Goal: Share content: Share content

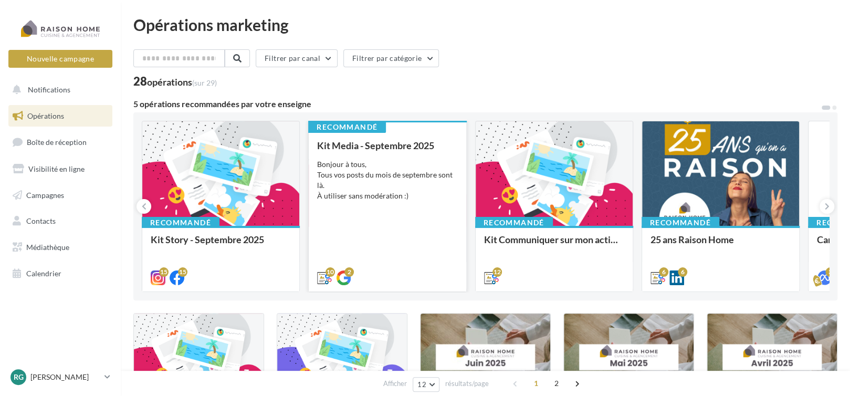
click at [347, 181] on div "Bonjour à tous, Tous vos posts du mois de septembre sont là. À utiliser sans mo…" at bounding box center [387, 180] width 140 height 42
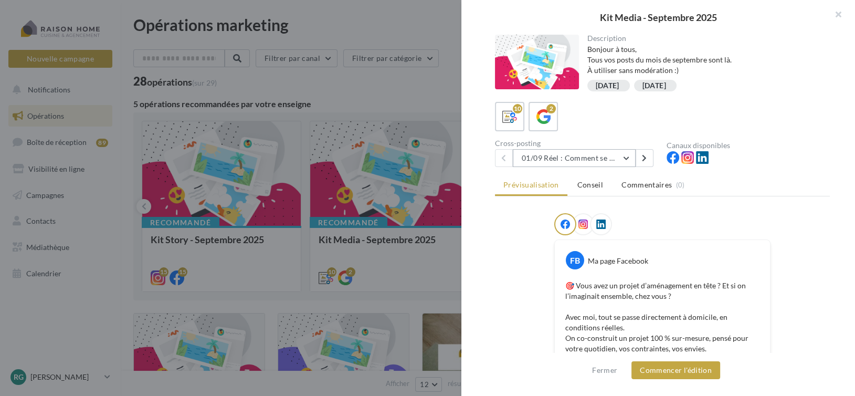
click at [620, 155] on button "01/09 Réel : Comment se passe un projet Raison Home ?" at bounding box center [574, 158] width 123 height 18
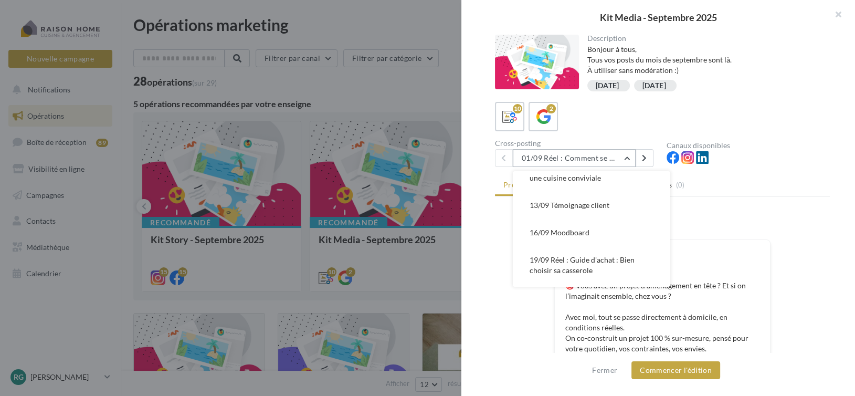
scroll to position [105, 0]
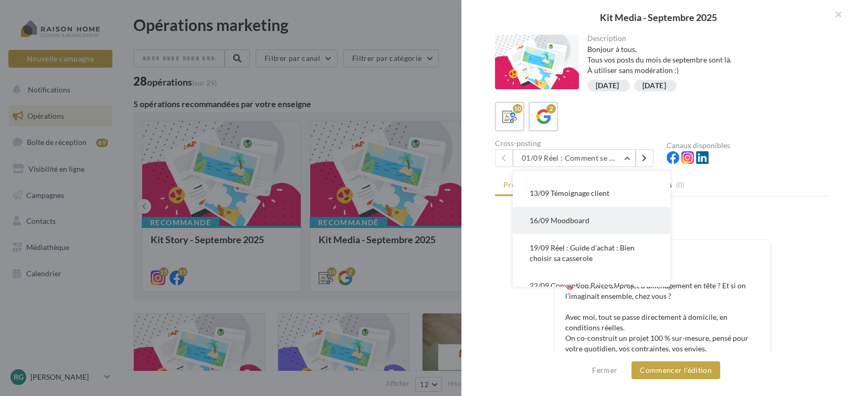
click at [591, 219] on button "16/09 Moodboard" at bounding box center [591, 220] width 157 height 27
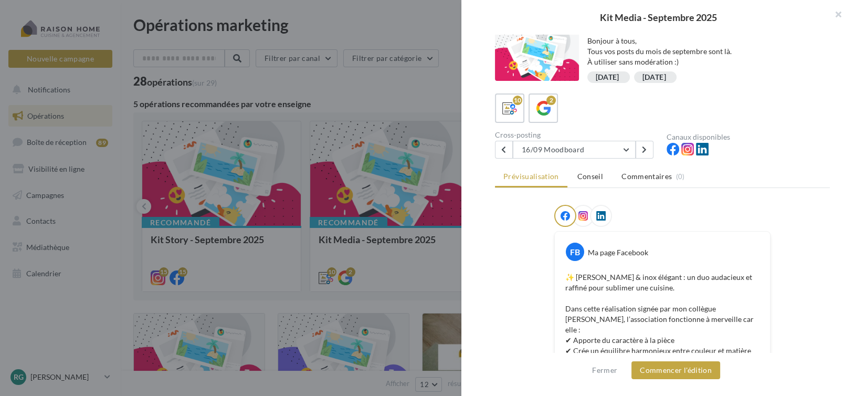
scroll to position [0, 0]
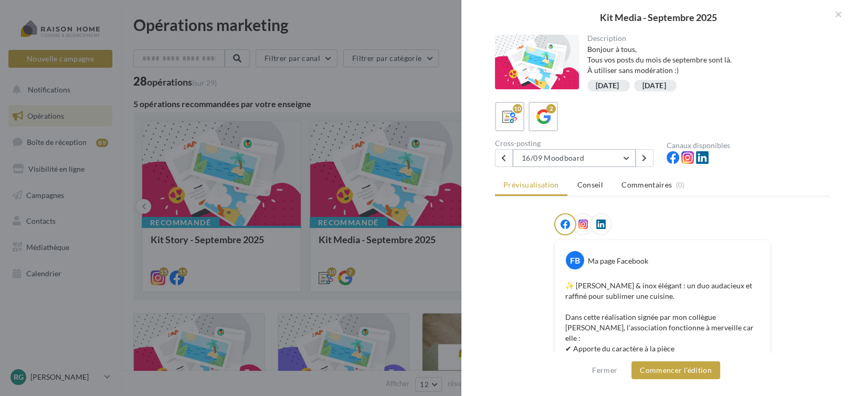
click at [621, 158] on button "16/09 Moodboard" at bounding box center [574, 158] width 123 height 18
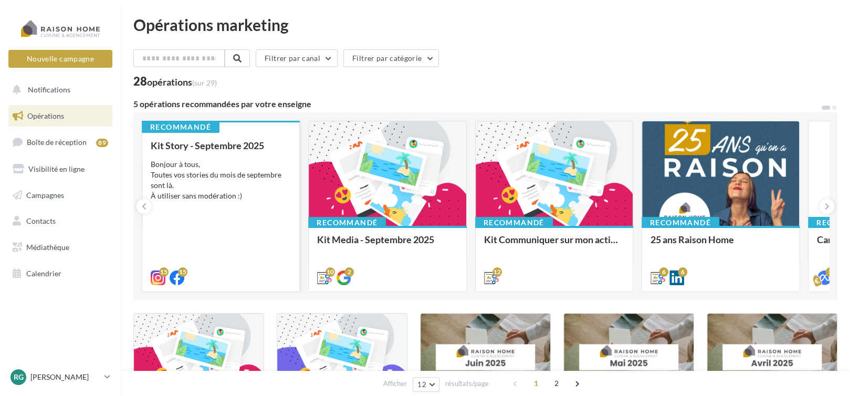
click at [232, 172] on div "Bonjour à tous, Toutes vos stories du mois de septembre sont là. À utiliser san…" at bounding box center [221, 180] width 140 height 42
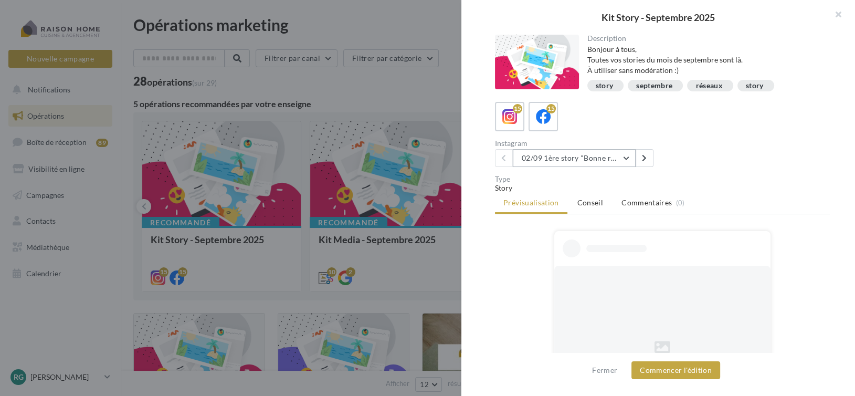
click at [543, 161] on button "02/09 1ère story "Bonne rentrée"" at bounding box center [574, 158] width 123 height 18
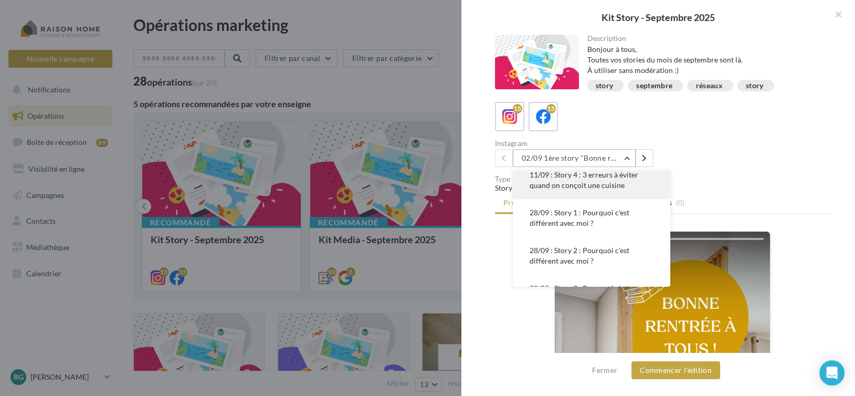
scroll to position [210, 0]
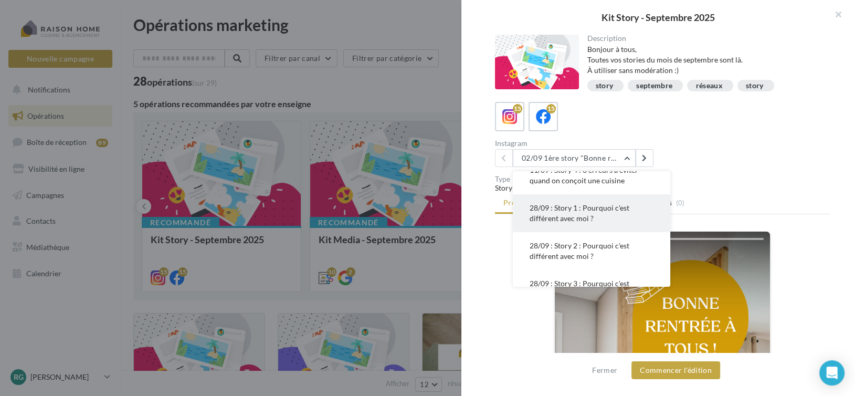
click at [596, 212] on button "28/09 : Story 1 : Pourquoi c'est différent avec moi ?" at bounding box center [591, 213] width 157 height 38
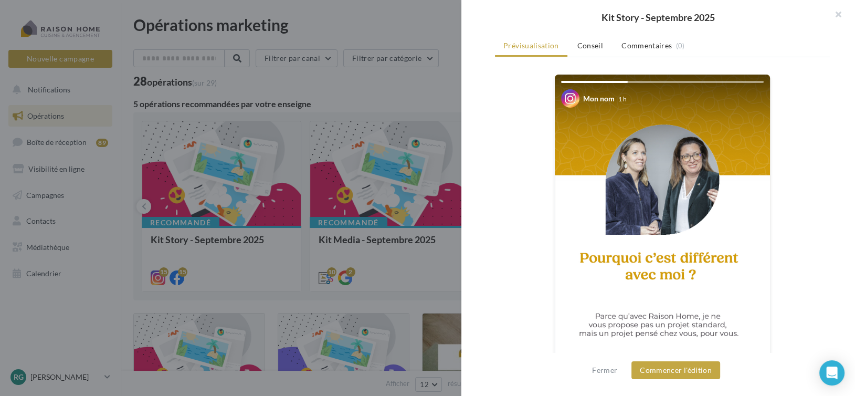
scroll to position [157, 0]
click at [668, 366] on button "Commencer l'édition" at bounding box center [676, 370] width 89 height 18
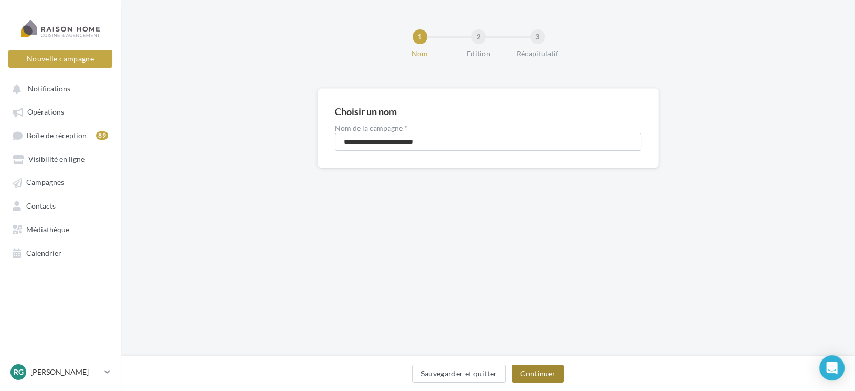
click at [537, 372] on button "Continuer" at bounding box center [538, 373] width 52 height 18
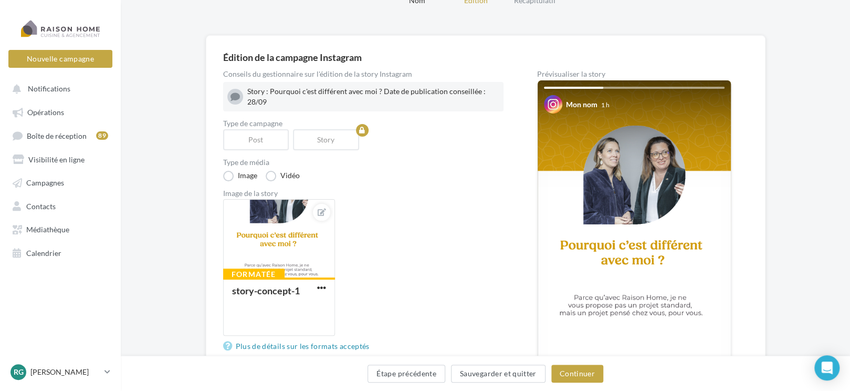
scroll to position [52, 0]
click at [580, 367] on button "Continuer" at bounding box center [577, 373] width 52 height 18
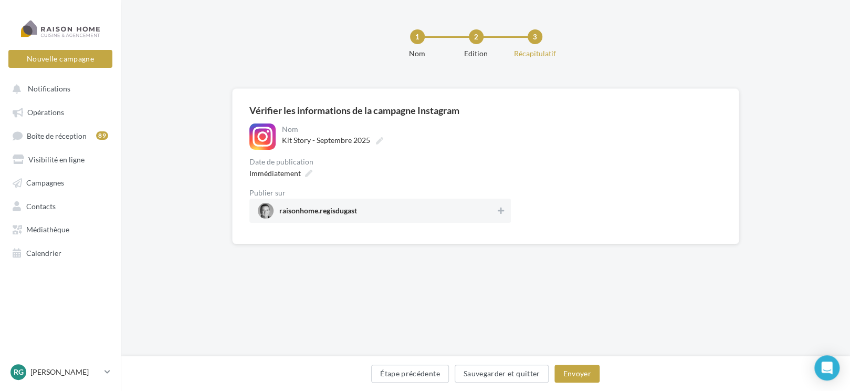
click at [385, 158] on div "Date de publication" at bounding box center [379, 161] width 261 height 7
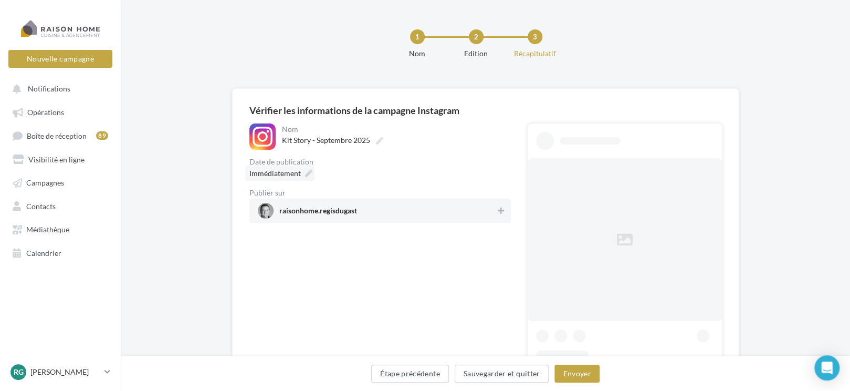
click at [286, 170] on span "Immédiatement" at bounding box center [274, 173] width 51 height 9
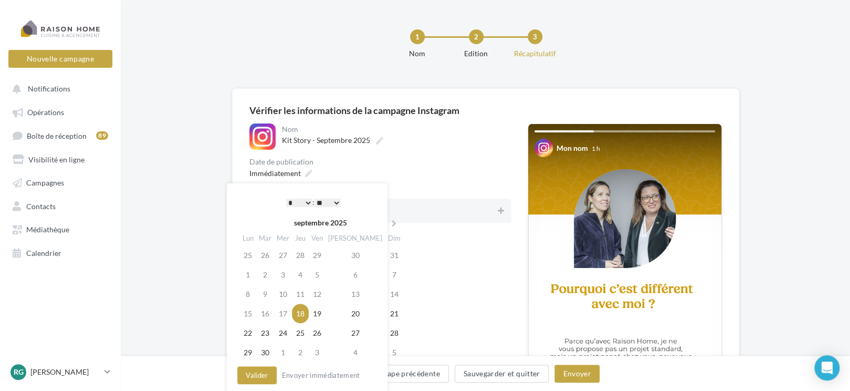
click at [307, 199] on select "* * * * * * * * * * ** ** ** ** ** ** ** ** ** ** ** ** ** **" at bounding box center [299, 202] width 26 height 8
click at [262, 374] on button "Valider" at bounding box center [256, 375] width 39 height 18
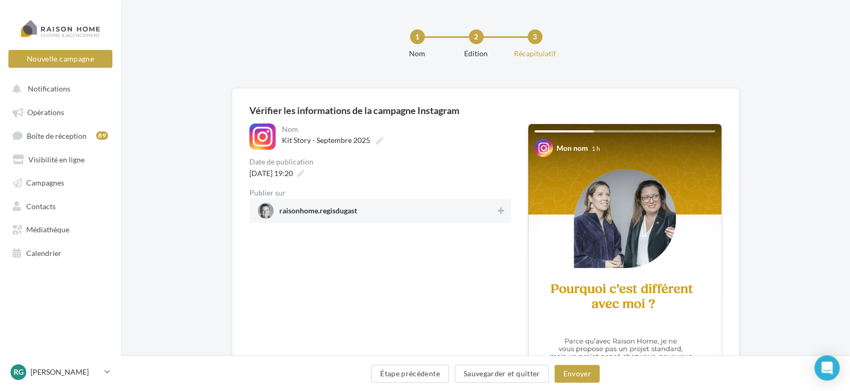
click at [425, 207] on span "raisonhome.regisdugast" at bounding box center [377, 211] width 238 height 16
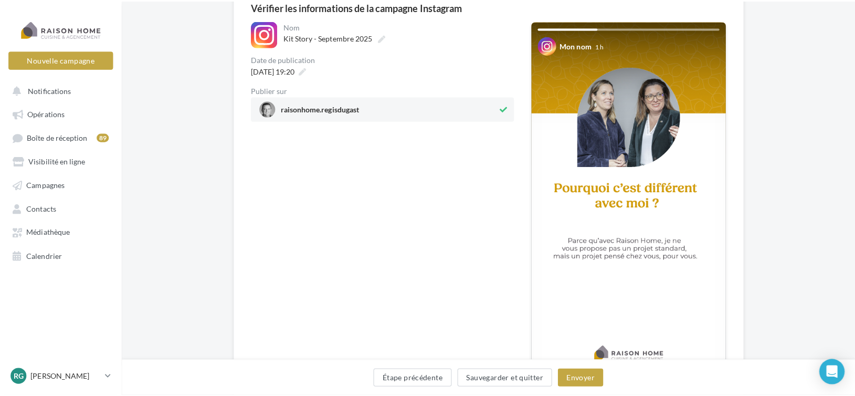
scroll to position [105, 0]
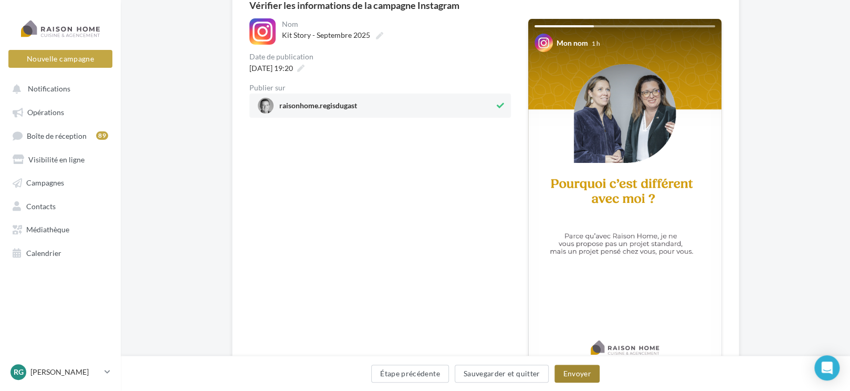
click at [584, 376] on button "Envoyer" at bounding box center [576, 373] width 45 height 18
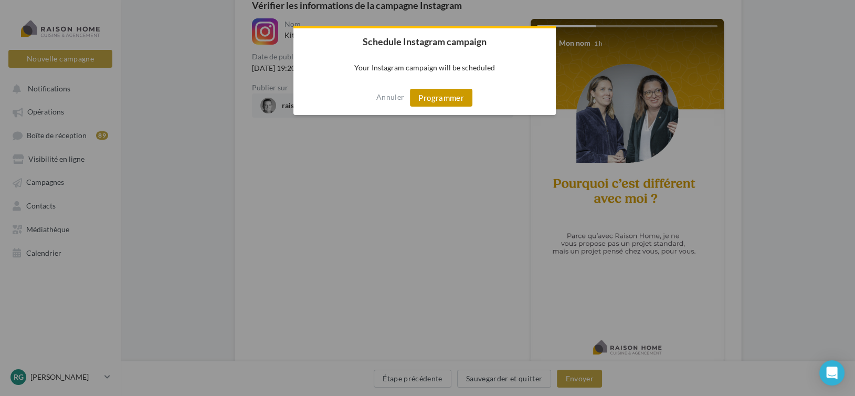
click at [446, 100] on button "Programmer" at bounding box center [441, 98] width 62 height 18
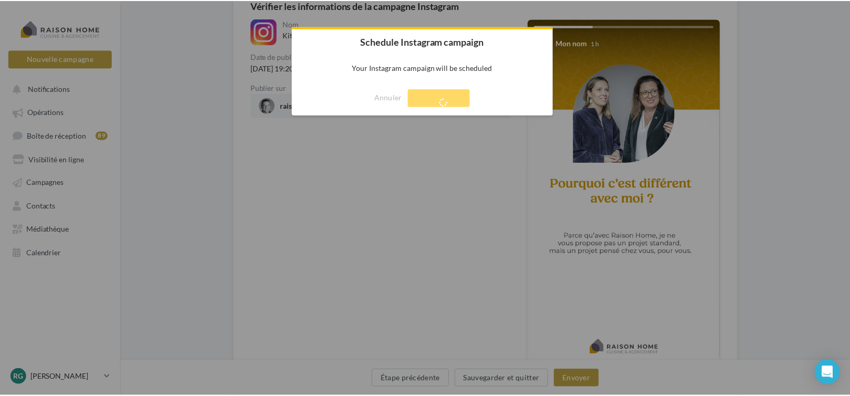
scroll to position [17, 0]
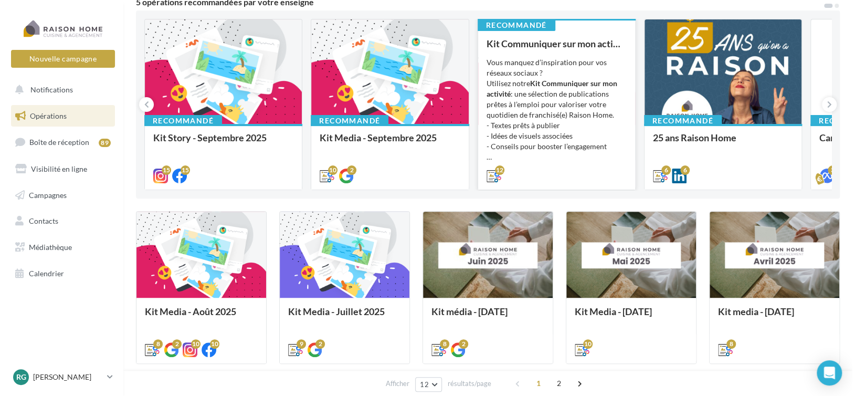
scroll to position [105, 0]
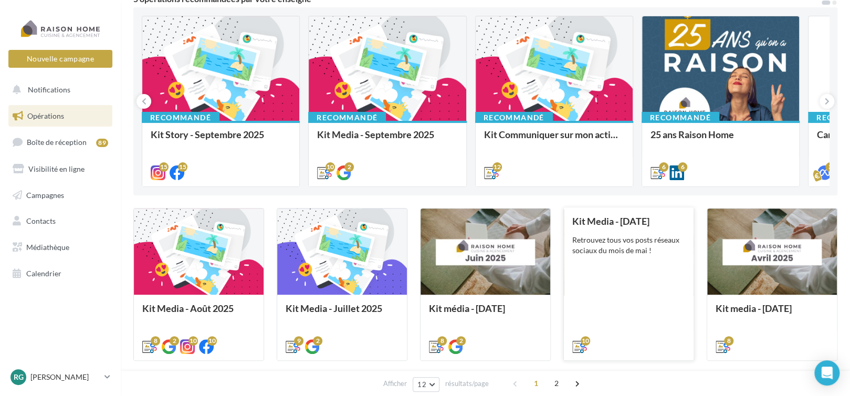
click at [605, 254] on div "Retrouvez tous vos posts réseaux sociaux du mois de mai !" at bounding box center [628, 245] width 113 height 21
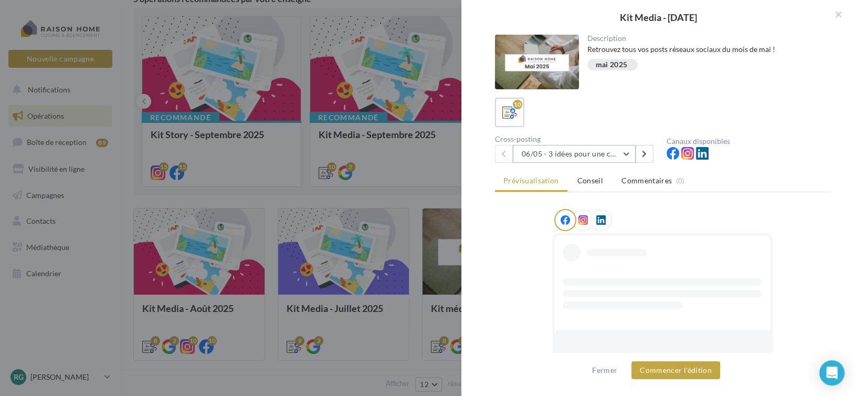
click at [606, 162] on button "06/05 - 3 idées pour une cuisine moderne, fonctionnelle et éco-responsable" at bounding box center [574, 154] width 123 height 18
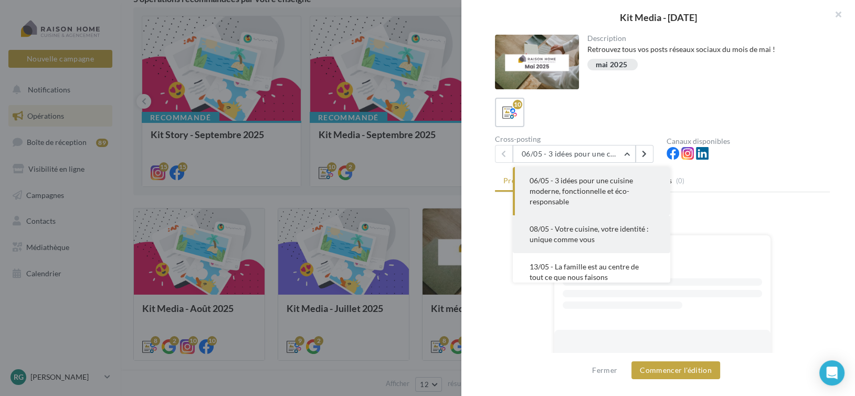
click at [612, 232] on span "08/05 - Votre cuisine, votre identité : unique comme vous" at bounding box center [589, 233] width 119 height 19
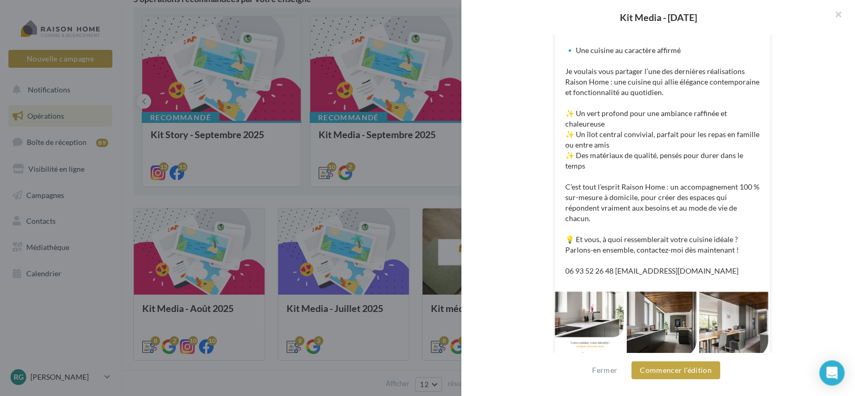
scroll to position [232, 0]
click at [684, 367] on button "Commencer l'édition" at bounding box center [676, 370] width 89 height 18
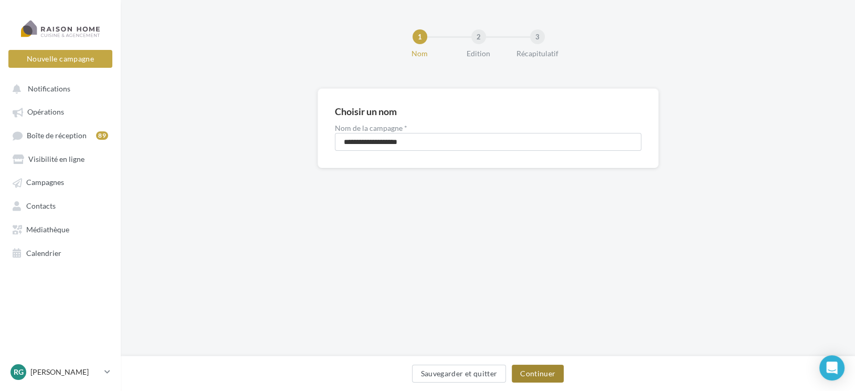
click at [534, 376] on button "Continuer" at bounding box center [538, 373] width 52 height 18
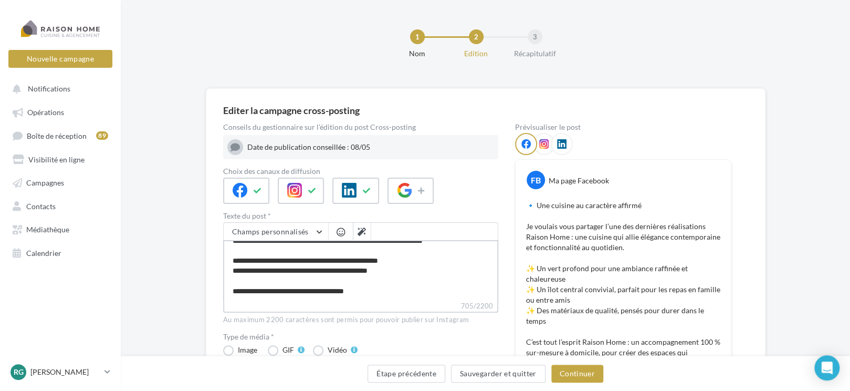
scroll to position [120, 0]
click at [231, 289] on textarea "**********" at bounding box center [360, 270] width 275 height 60
click at [338, 230] on span "button" at bounding box center [340, 231] width 8 height 9
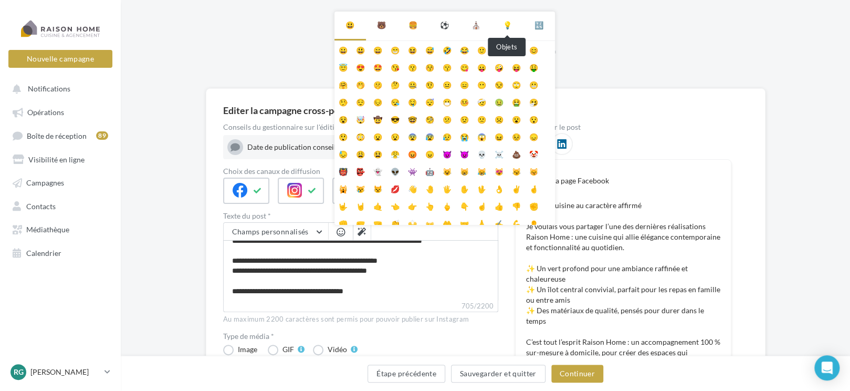
click at [508, 22] on div "💡" at bounding box center [507, 25] width 9 height 10
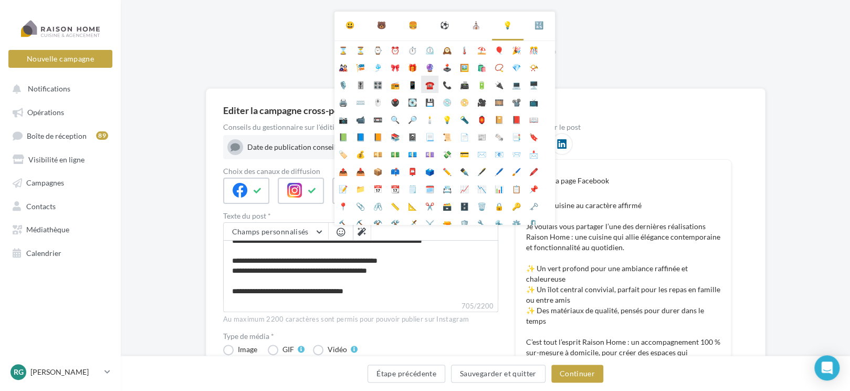
click at [429, 85] on li "☎️" at bounding box center [429, 84] width 17 height 17
type textarea "**********"
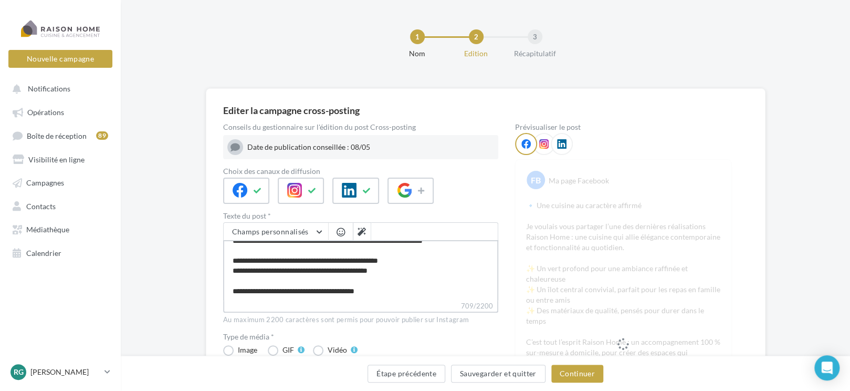
click at [297, 289] on textarea "**********" at bounding box center [360, 270] width 275 height 60
drag, startPoint x: 410, startPoint y: 291, endPoint x: 404, endPoint y: 290, distance: 6.3
click at [404, 290] on textarea "**********" at bounding box center [360, 270] width 275 height 60
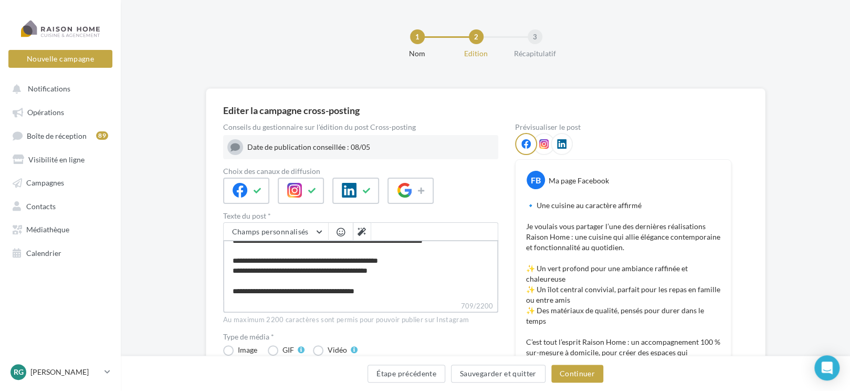
drag, startPoint x: 293, startPoint y: 289, endPoint x: 302, endPoint y: 292, distance: 8.8
click at [294, 290] on textarea "**********" at bounding box center [360, 270] width 275 height 60
type textarea "**********"
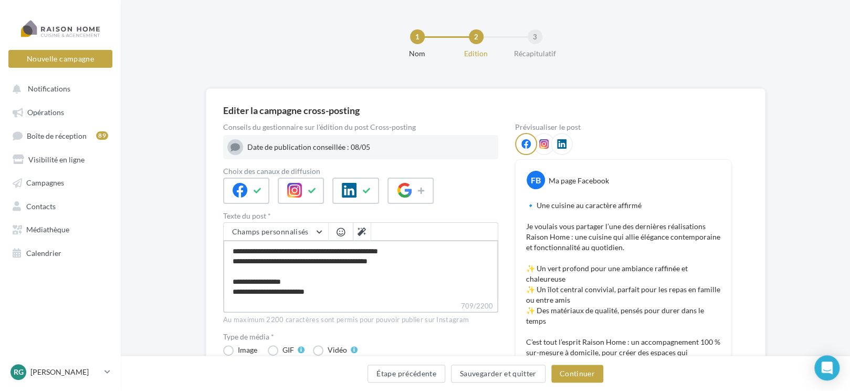
scroll to position [125, 0]
type textarea "**********"
click at [335, 229] on button "button" at bounding box center [340, 232] width 13 height 10
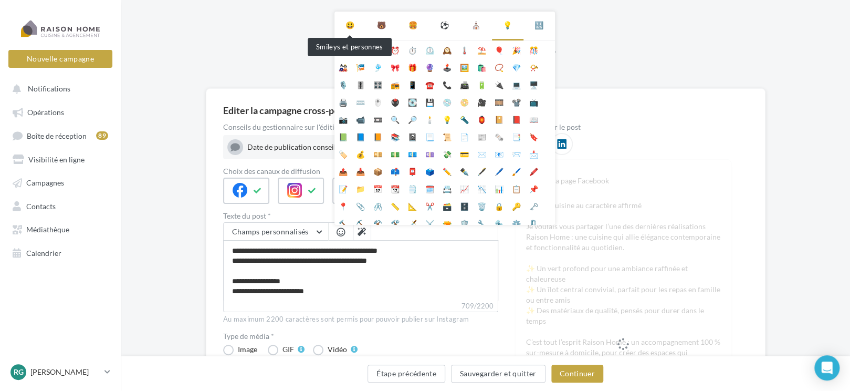
click at [350, 26] on div "😃" at bounding box center [349, 25] width 9 height 10
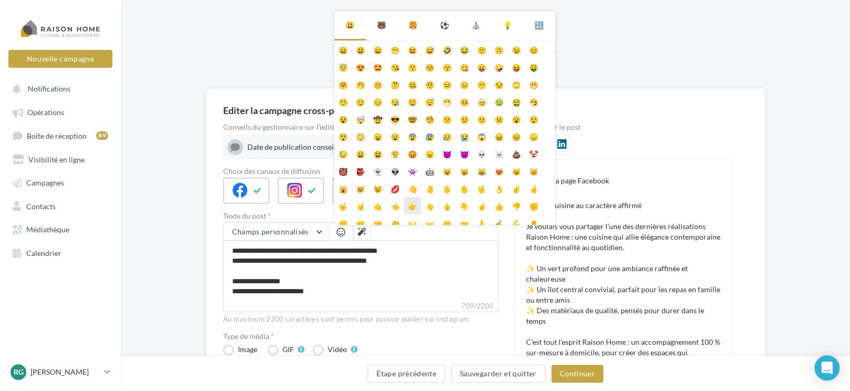
click at [411, 203] on li "👉" at bounding box center [412, 205] width 17 height 17
type textarea "**********"
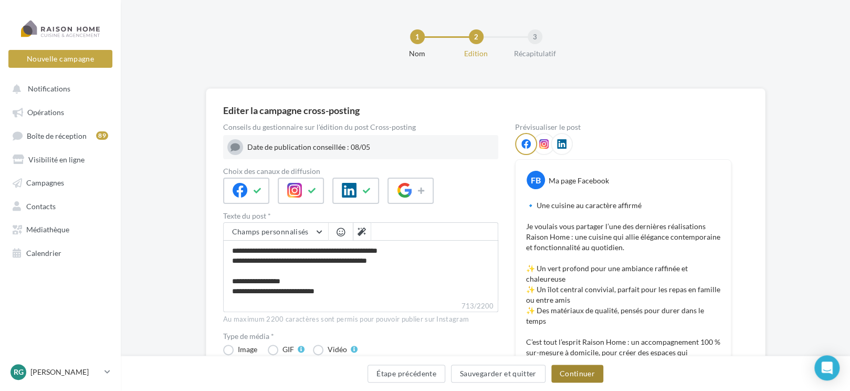
click at [582, 374] on button "Continuer" at bounding box center [577, 373] width 52 height 18
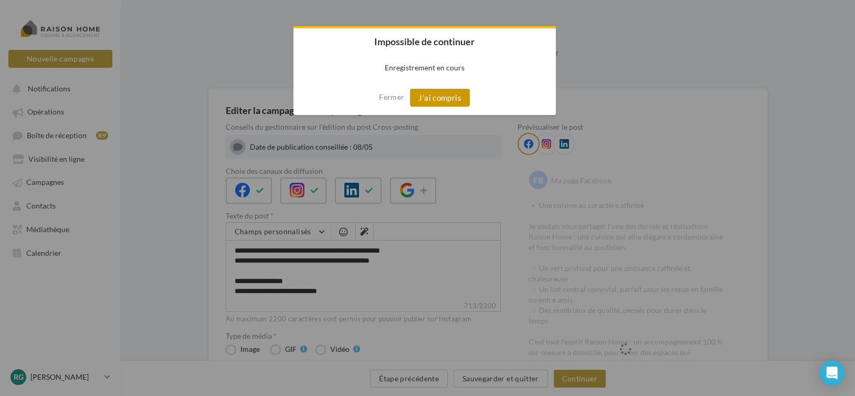
click at [434, 96] on button "J'ai compris" at bounding box center [440, 98] width 60 height 18
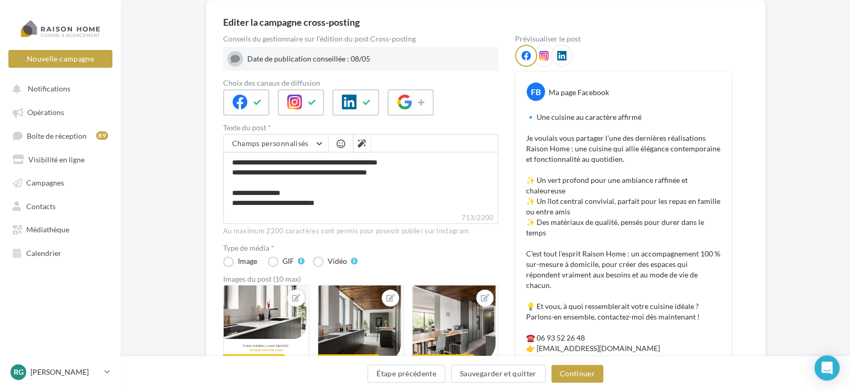
scroll to position [105, 0]
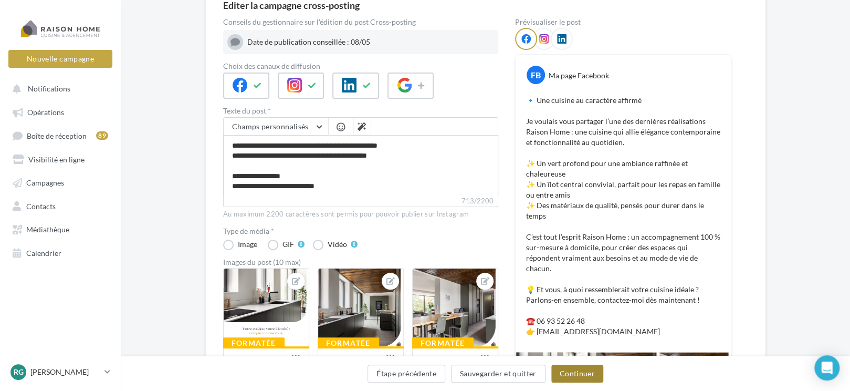
click at [568, 372] on button "Continuer" at bounding box center [577, 373] width 52 height 18
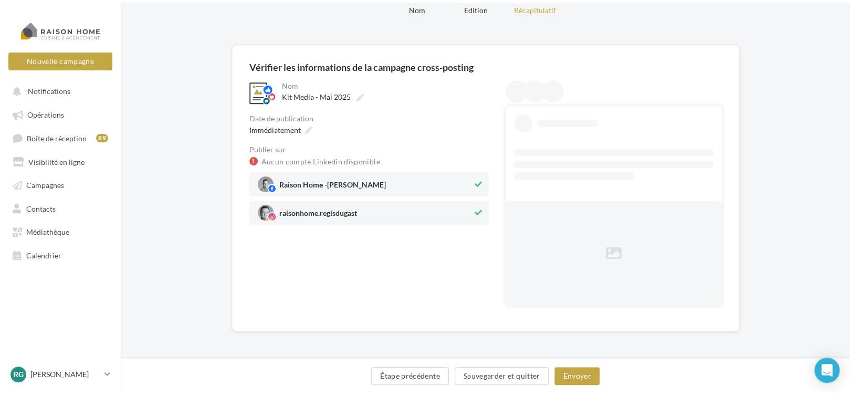
scroll to position [0, 0]
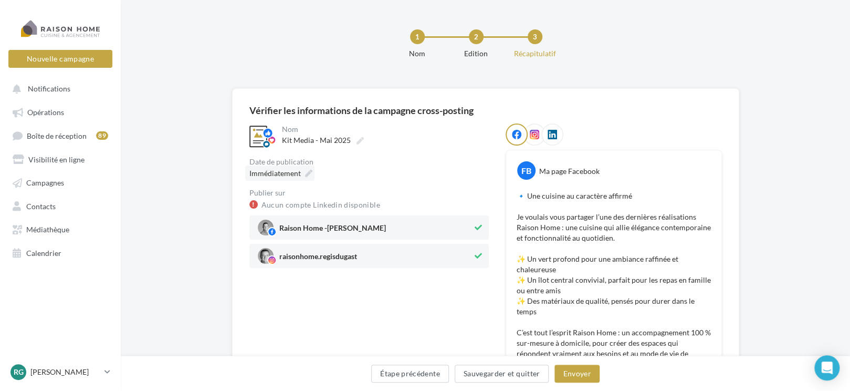
click at [288, 170] on span "Immédiatement" at bounding box center [274, 173] width 51 height 9
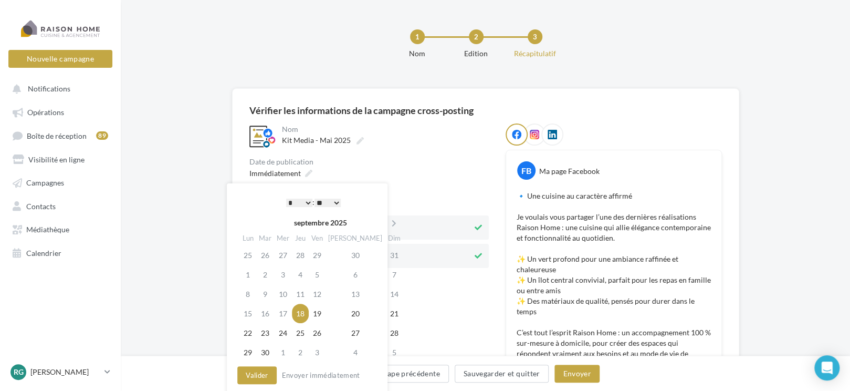
click at [307, 201] on select "* * * * * * * * * * ** ** ** ** ** ** ** ** ** ** ** ** ** **" at bounding box center [299, 202] width 26 height 8
click at [248, 372] on button "Valider" at bounding box center [256, 375] width 39 height 18
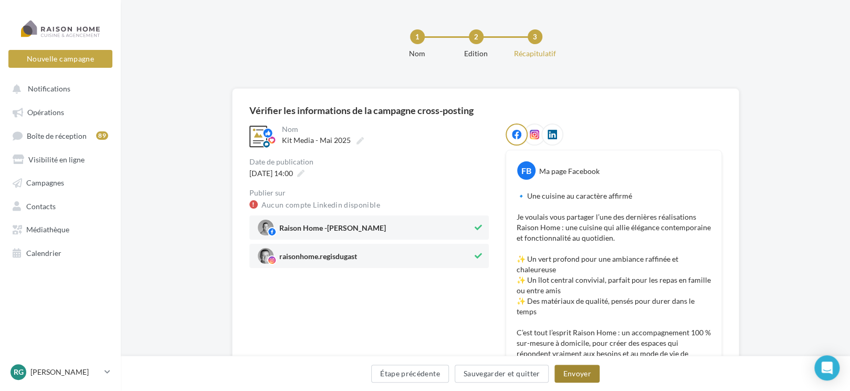
click at [564, 374] on button "Envoyer" at bounding box center [576, 373] width 45 height 18
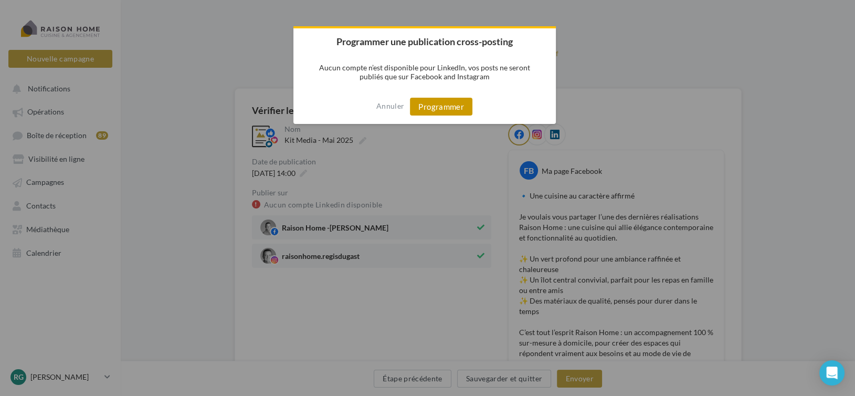
click at [447, 107] on button "Programmer" at bounding box center [441, 107] width 62 height 18
